Goal: Information Seeking & Learning: Understand process/instructions

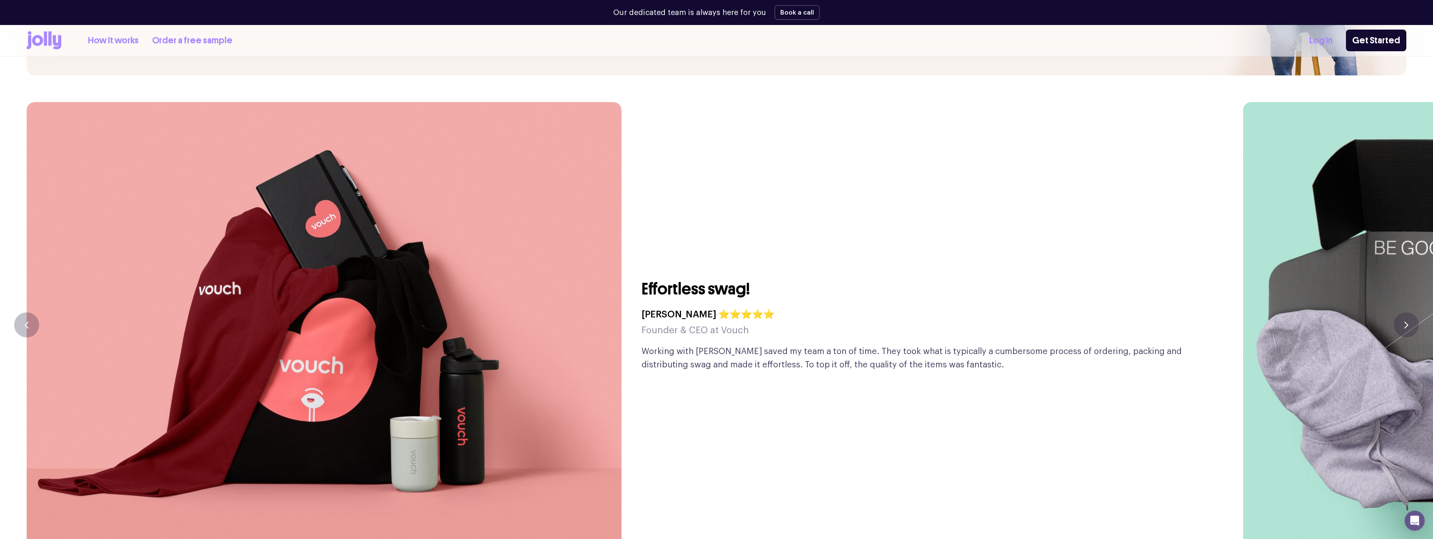
scroll to position [2269, 0]
click at [1401, 313] on button "button" at bounding box center [1406, 325] width 25 height 25
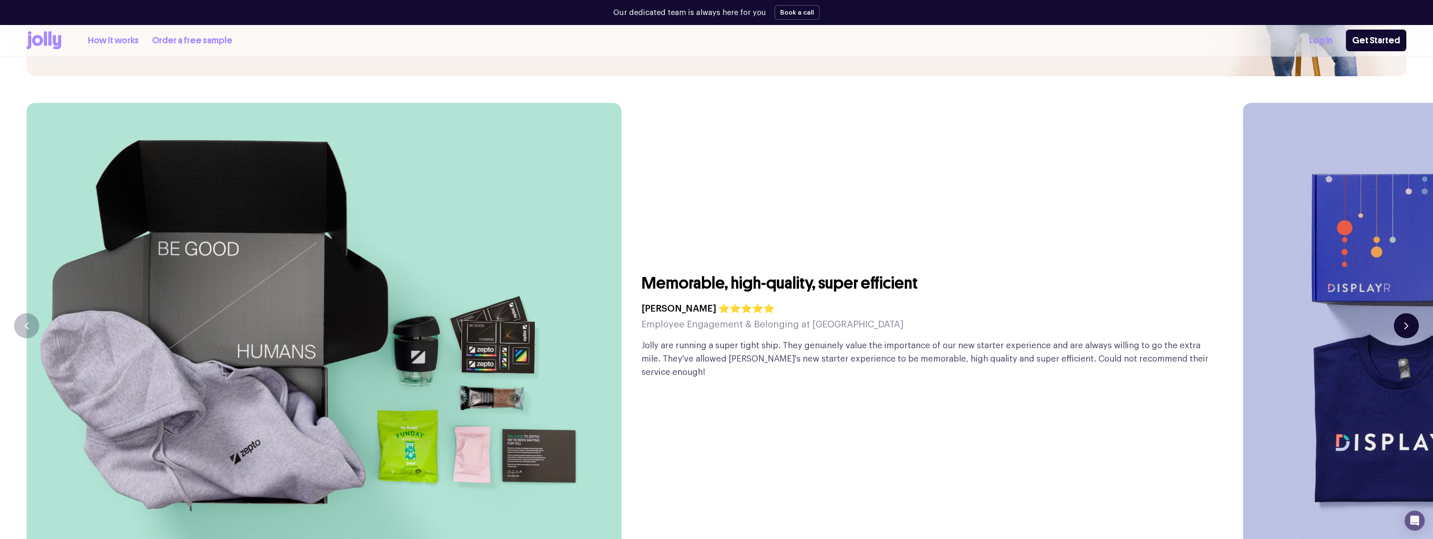
click at [1401, 313] on button "button" at bounding box center [1406, 325] width 25 height 25
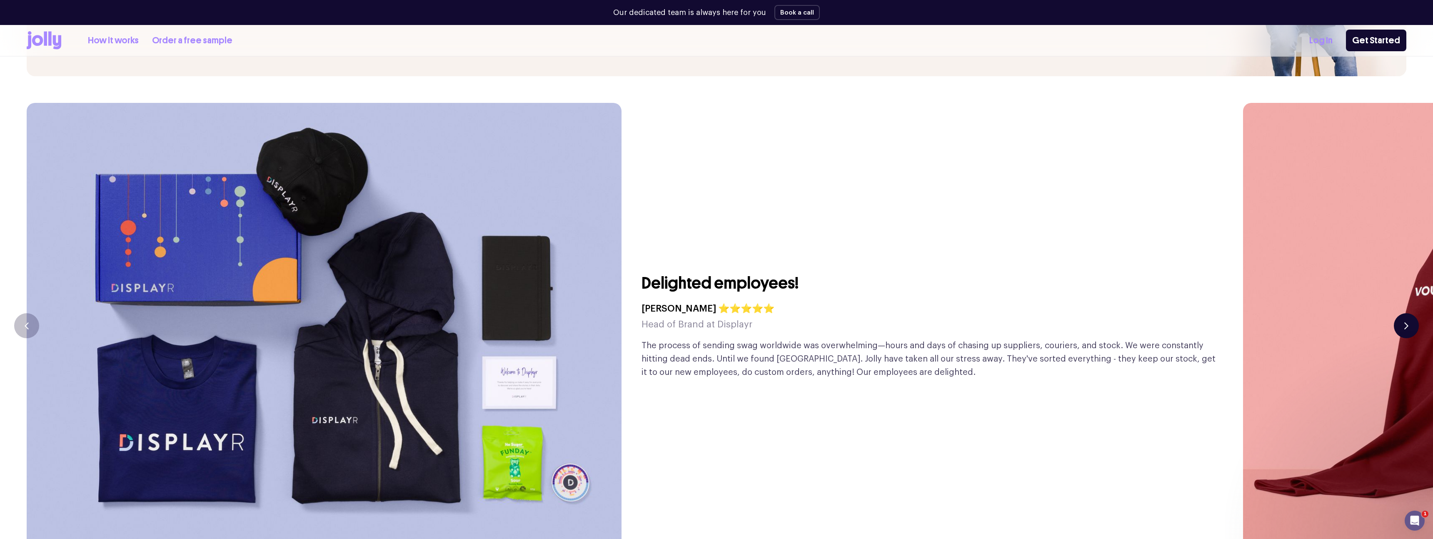
click at [1401, 313] on button "button" at bounding box center [1406, 325] width 25 height 25
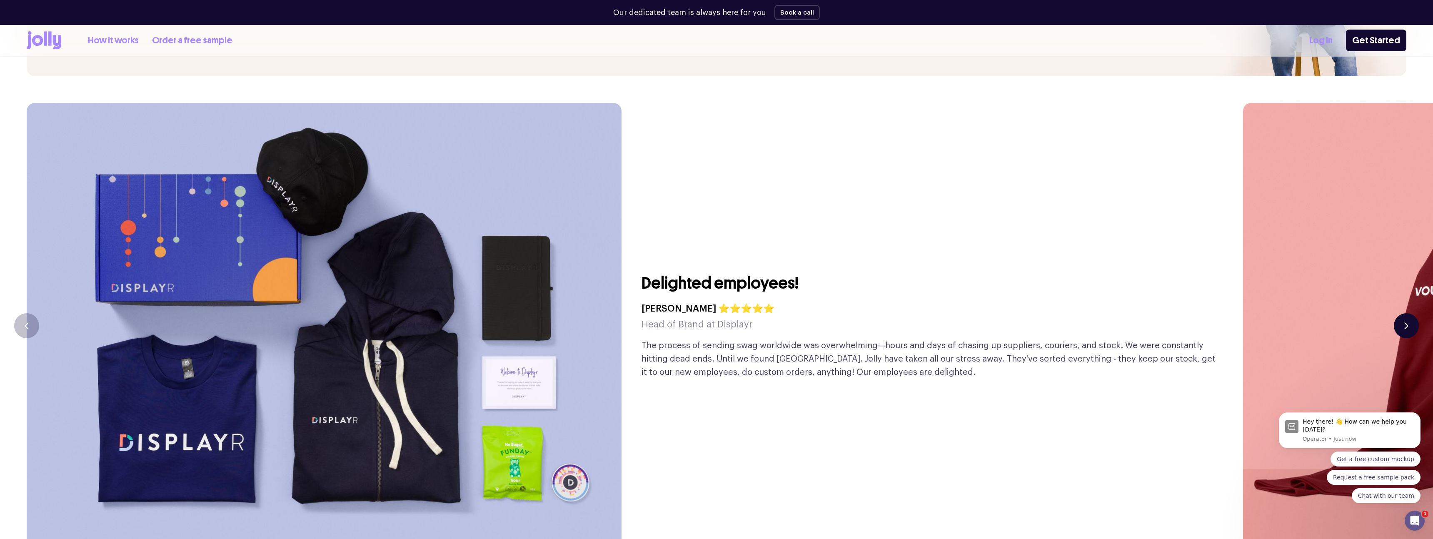
scroll to position [0, 0]
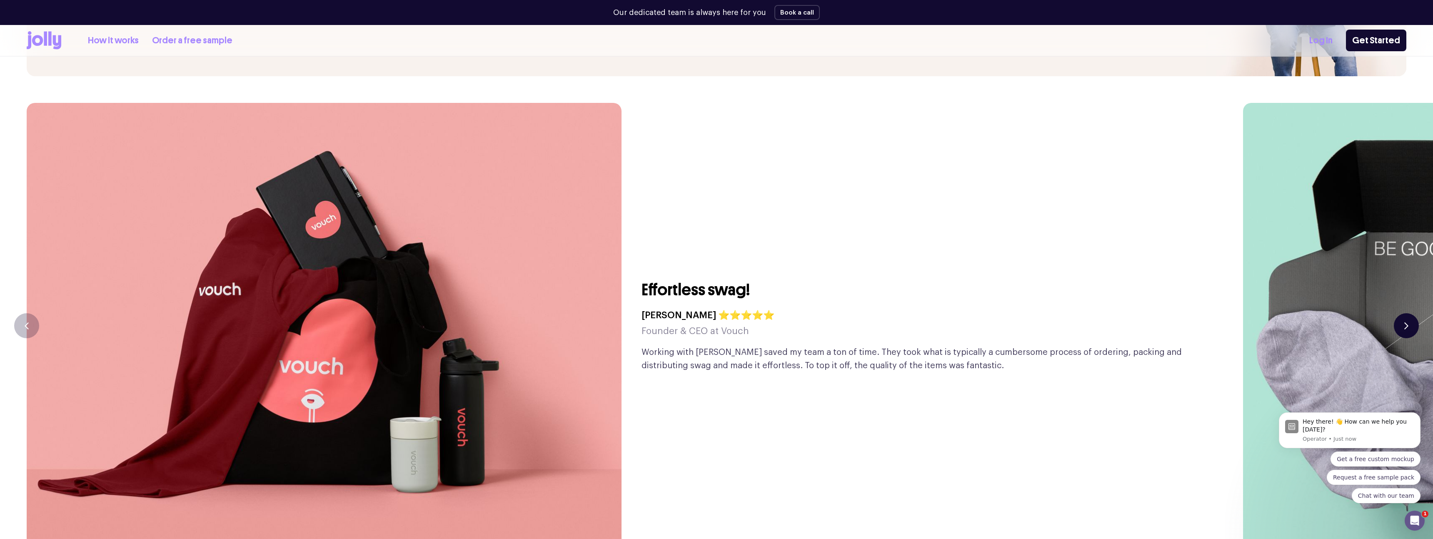
click at [1401, 313] on button "button" at bounding box center [1406, 325] width 25 height 25
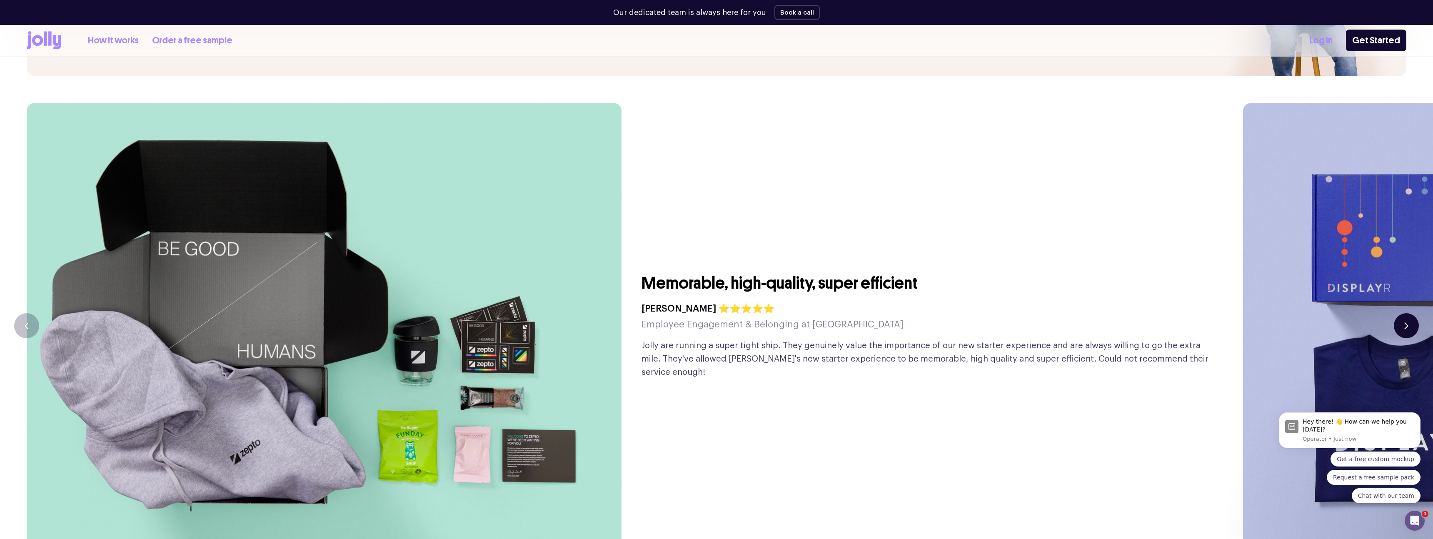
click at [1401, 313] on button "button" at bounding box center [1406, 325] width 25 height 25
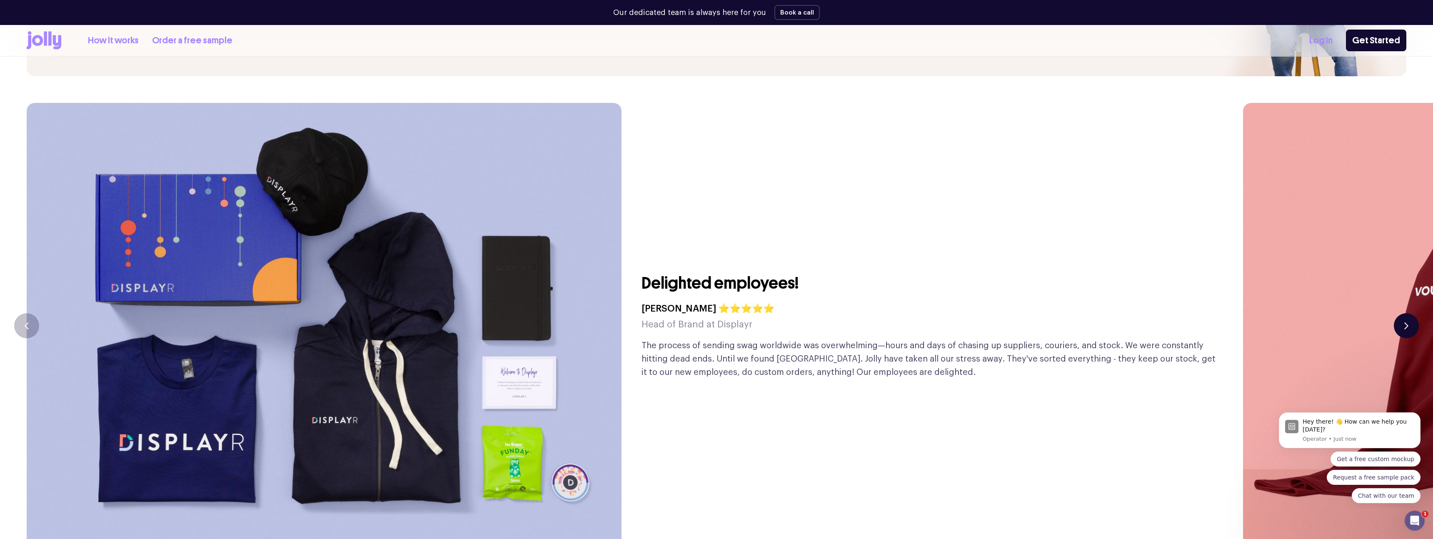
click at [1401, 313] on button "button" at bounding box center [1406, 325] width 25 height 25
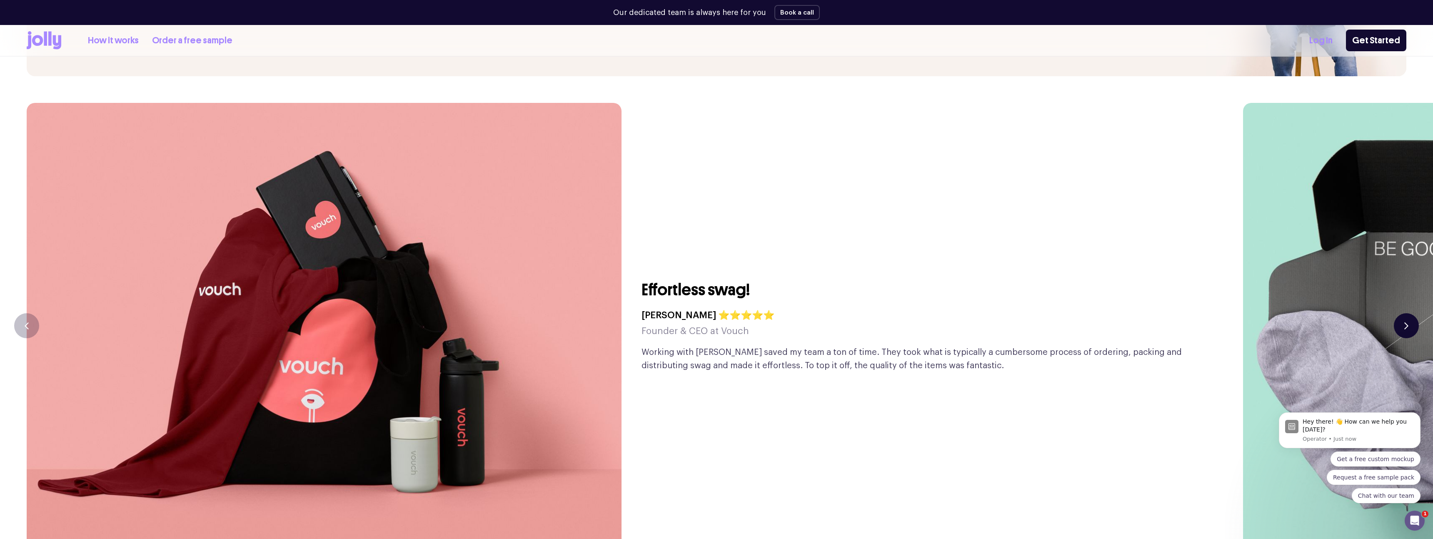
click at [1401, 313] on button "button" at bounding box center [1406, 325] width 25 height 25
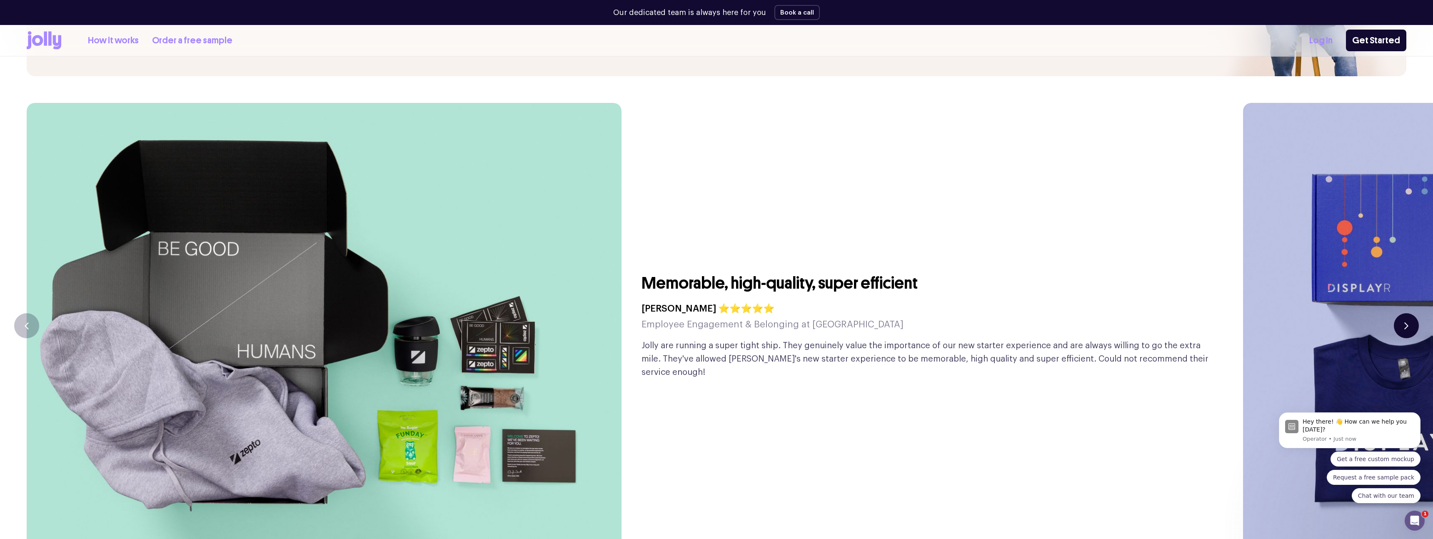
click at [1401, 313] on button "button" at bounding box center [1406, 325] width 25 height 25
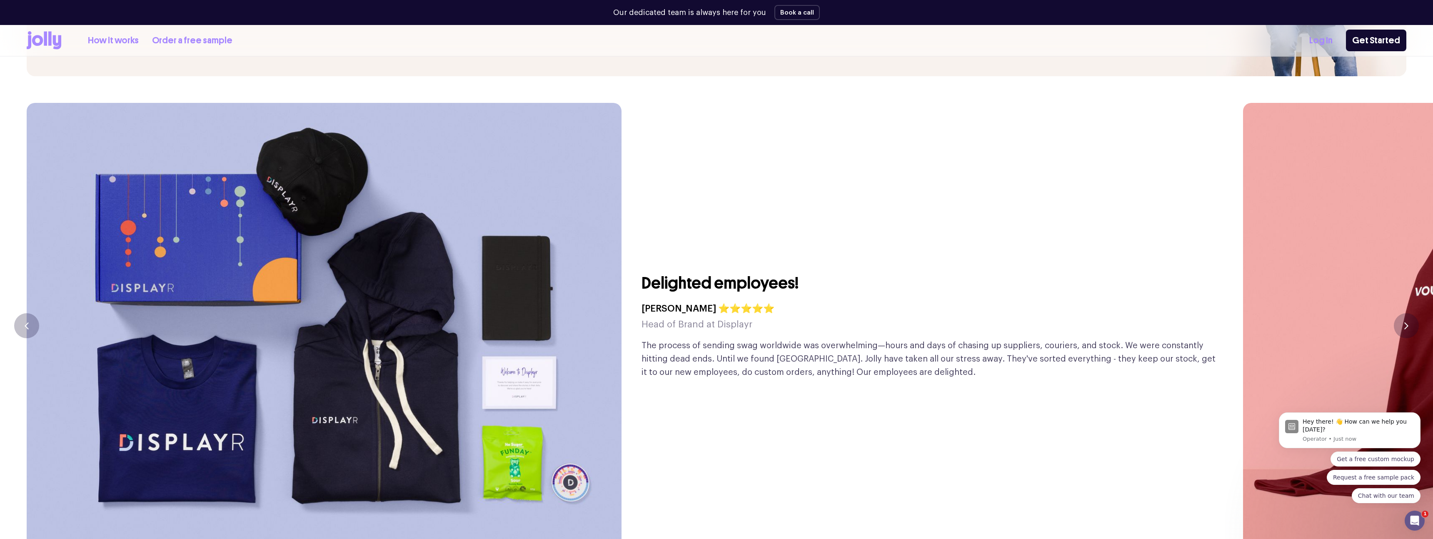
click at [121, 43] on link "How it works" at bounding box center [113, 41] width 51 height 14
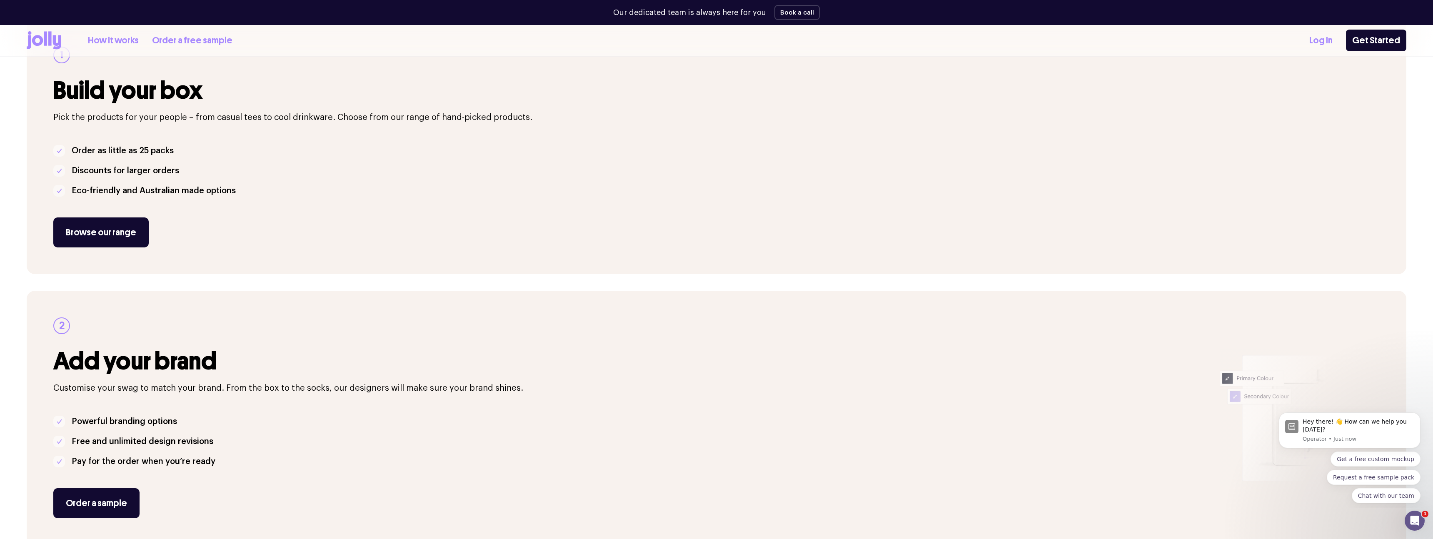
scroll to position [157, 0]
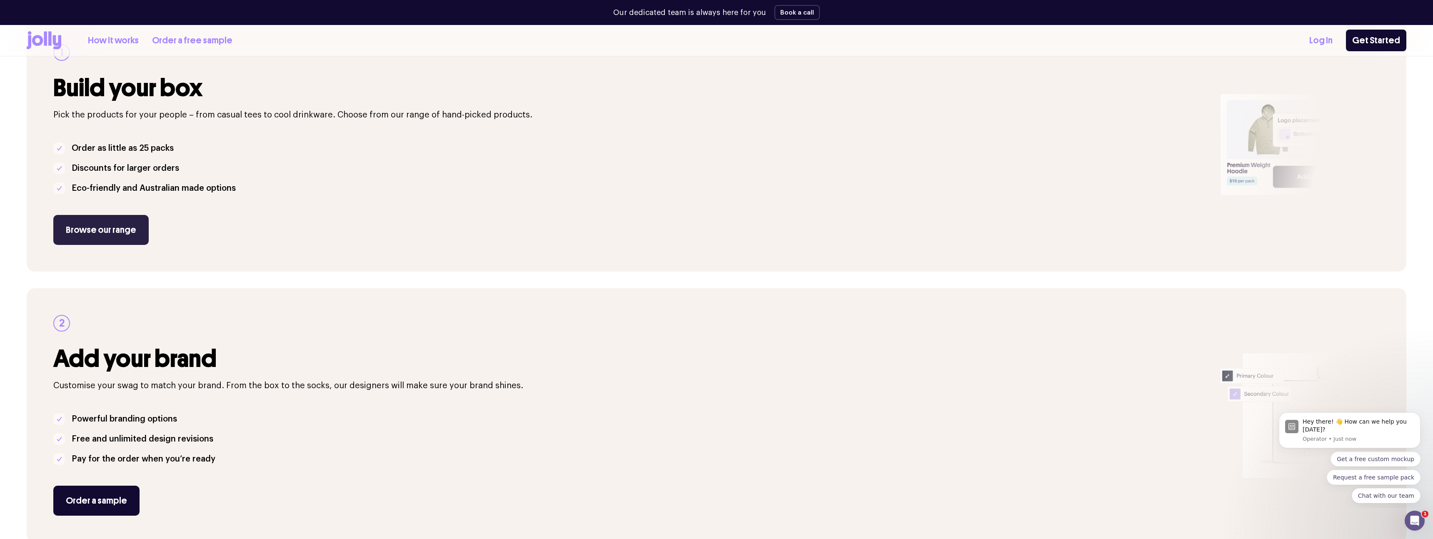
click at [94, 236] on link "Browse our range" at bounding box center [100, 230] width 95 height 30
